Goal: Register for event/course

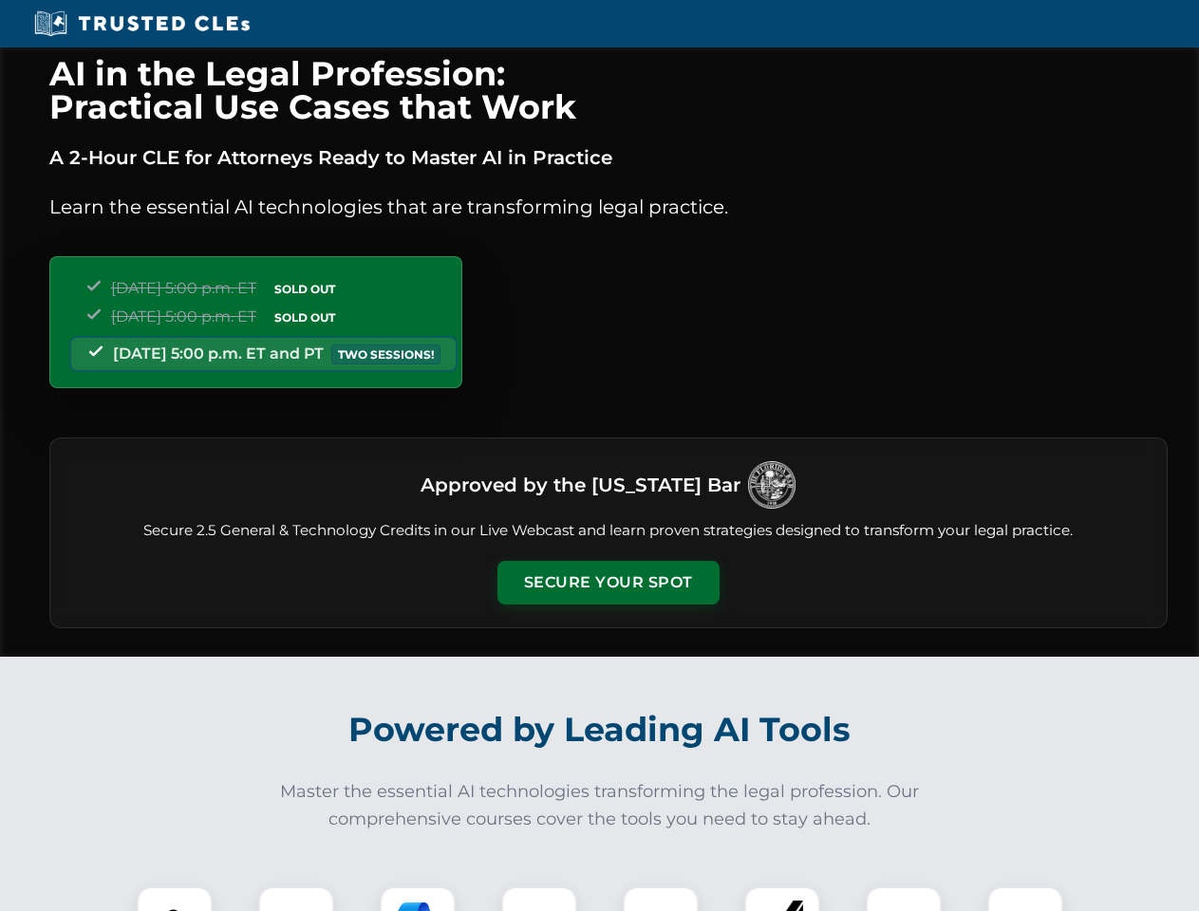
click at [607, 583] on button "Secure Your Spot" at bounding box center [608, 583] width 222 height 44
click at [175, 899] on img at bounding box center [174, 924] width 55 height 55
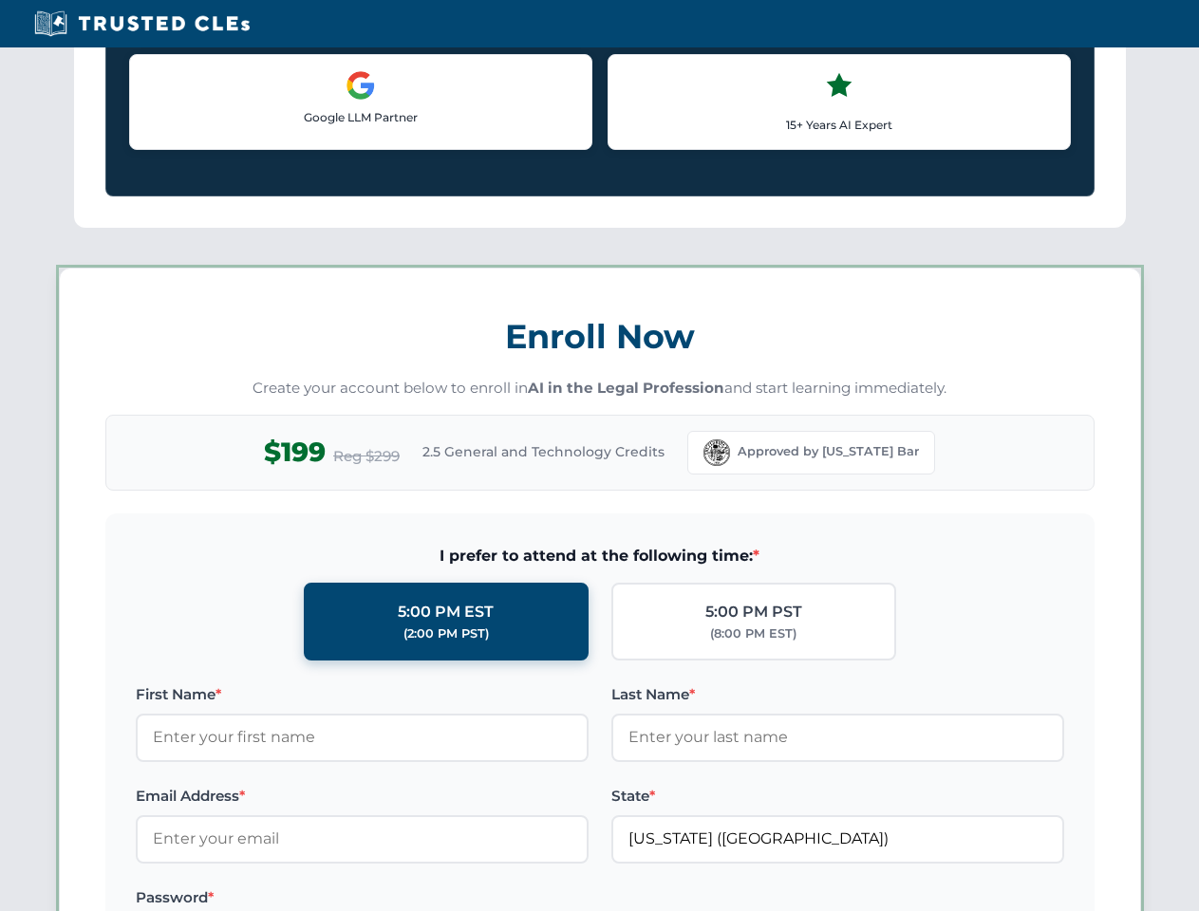
click at [418, 899] on label "Password *" at bounding box center [362, 897] width 453 height 23
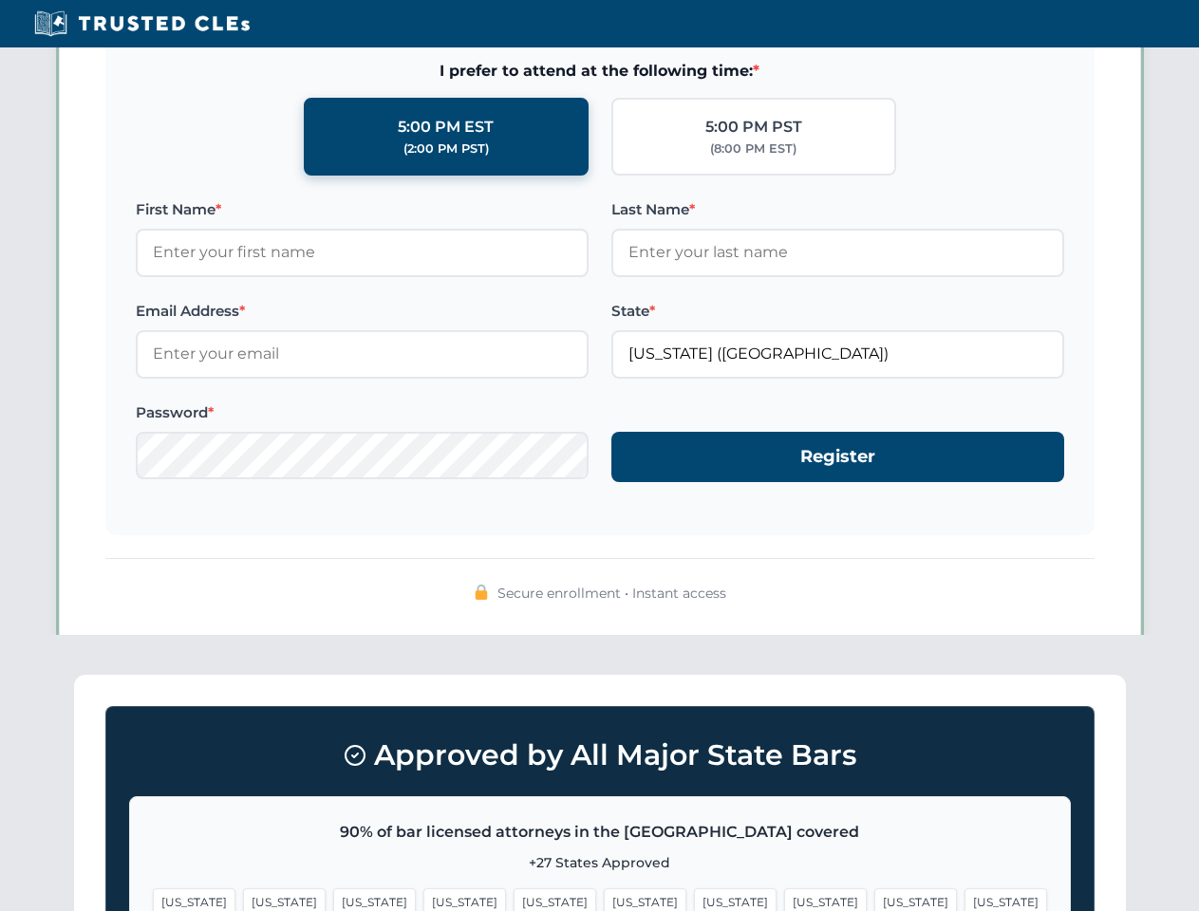
click at [874, 899] on span "[US_STATE]" at bounding box center [915, 902] width 83 height 28
